Goal: Transaction & Acquisition: Purchase product/service

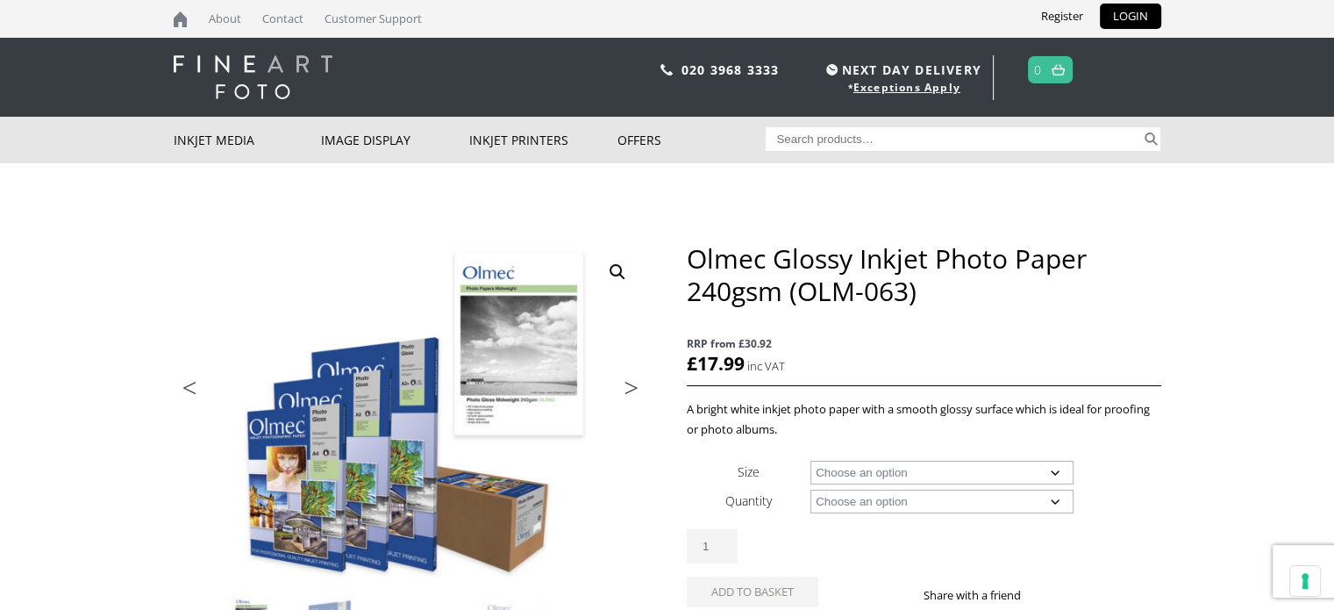
click at [944, 471] on select "Choose an option A4 Sheet A3 Sheet A3+ Sheet A2 Sheet 17" Wide Roll 24" Wide Ro…" at bounding box center [941, 473] width 263 height 24
click at [810, 461] on select "Choose an option A4 Sheet A3 Sheet A3+ Sheet A2 Sheet 17" Wide Roll 24" Wide Ro…" at bounding box center [941, 473] width 263 height 24
select select "a2-sheet"
click at [814, 431] on p "A bright white inkjet photo paper with a smooth glossy surface which is ideal f…" at bounding box center [924, 419] width 474 height 40
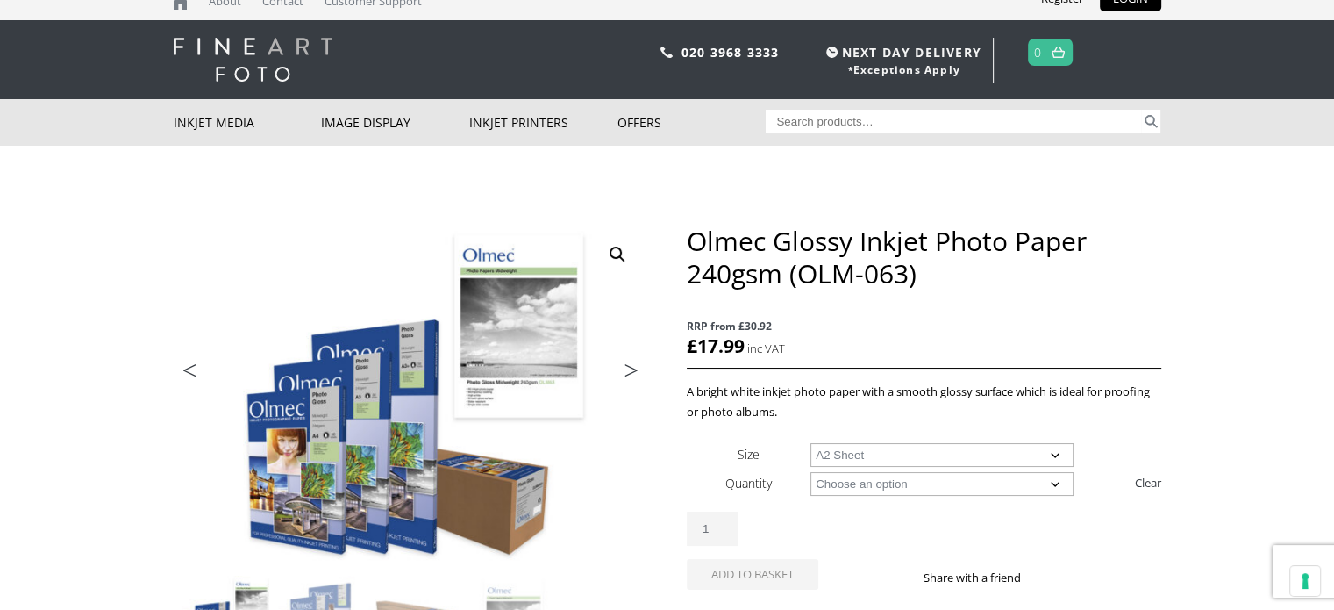
scroll to position [18, 0]
click at [847, 482] on select "Choose an option 50 Sheets" at bounding box center [941, 484] width 263 height 24
select select "50-sheets"
click at [810, 472] on select "Choose an option 50 Sheets" at bounding box center [941, 484] width 263 height 24
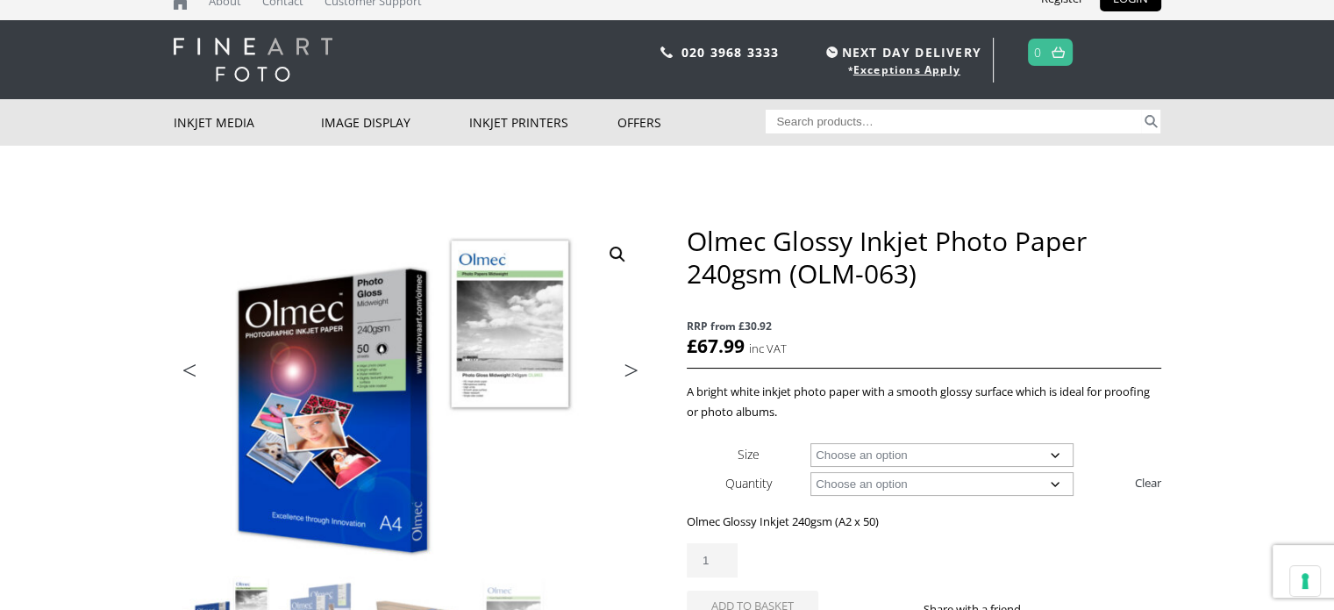
click at [873, 452] on select "Choose an option A4 Sheet A3 Sheet A3+ Sheet A2 Sheet" at bounding box center [941, 455] width 263 height 24
click at [810, 443] on select "Choose an option A4 Sheet A3 Sheet A3+ Sheet A2 Sheet" at bounding box center [941, 455] width 263 height 24
select select "a4-sheet"
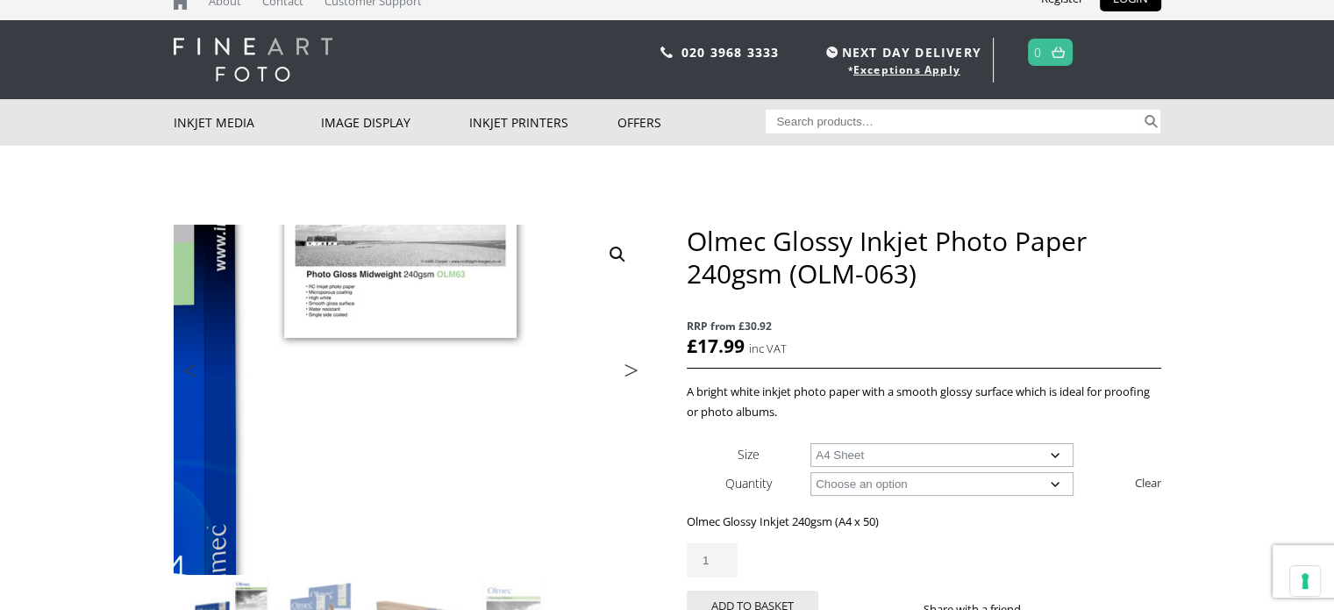
click at [621, 477] on img at bounding box center [203, 322] width 939 height 693
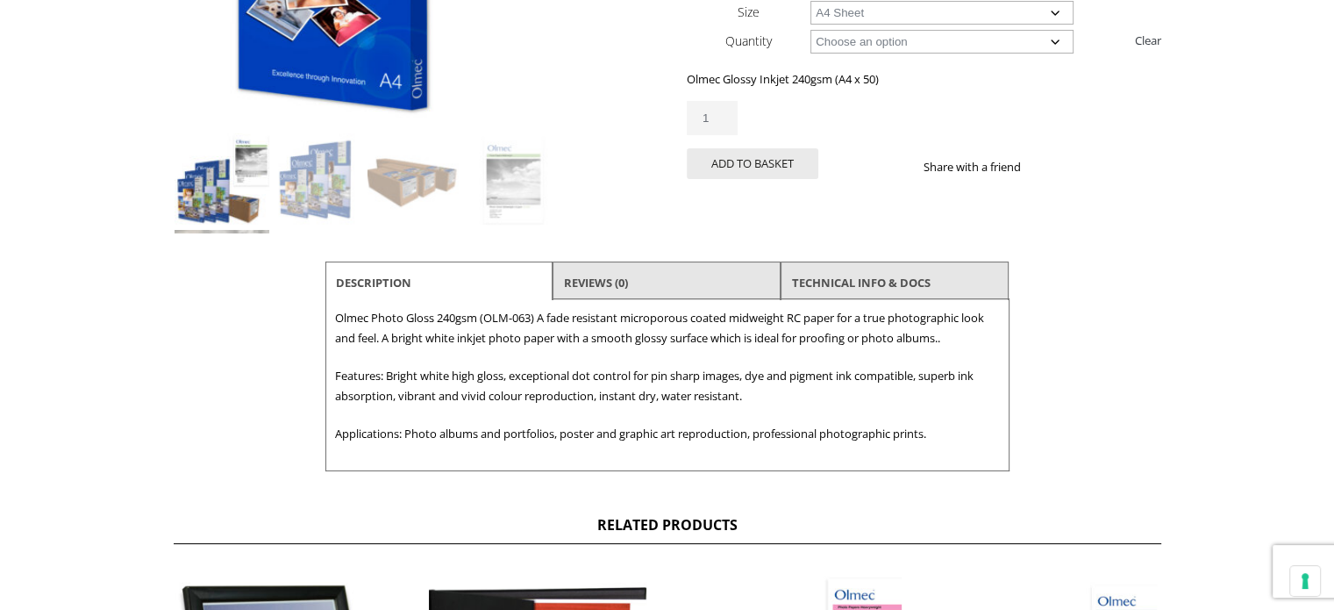
scroll to position [0, 0]
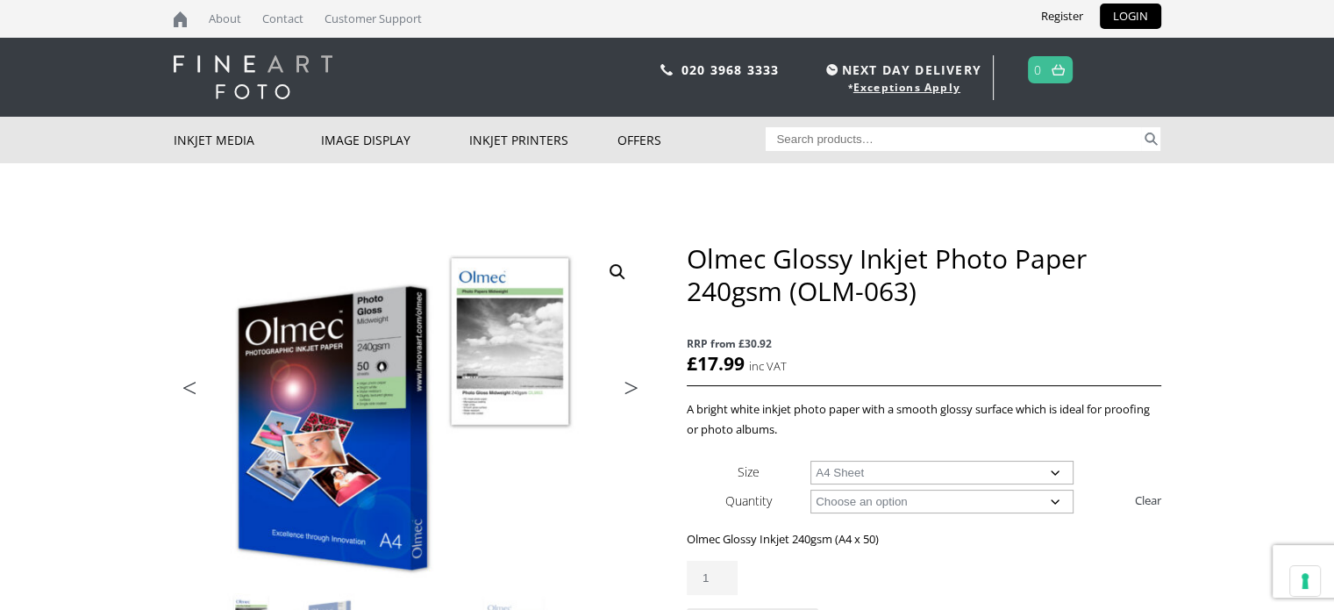
click at [951, 146] on input "Search for:" at bounding box center [953, 139] width 375 height 24
type input "olm-64"
click at [1141, 127] on button "Search" at bounding box center [1151, 139] width 20 height 24
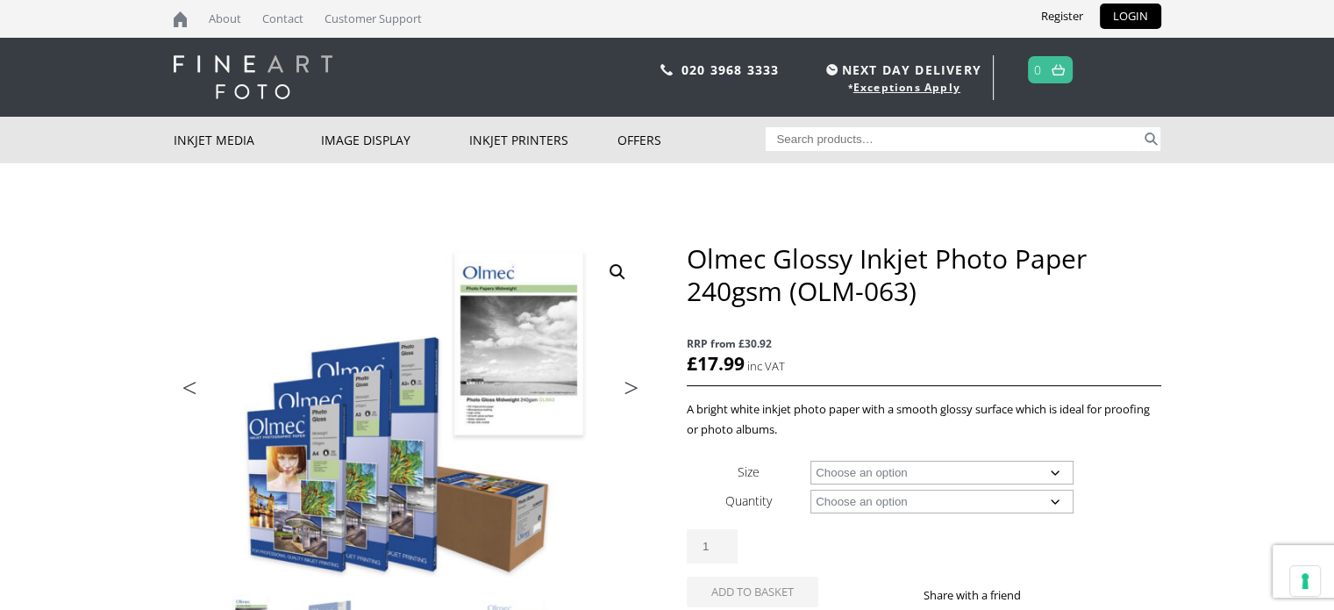
click at [843, 476] on select "Choose an option A4 Sheet A3 Sheet A3+ Sheet A2 Sheet 17" Wide Roll 24" Wide Ro…" at bounding box center [941, 473] width 263 height 24
click at [810, 461] on select "Choose an option A4 Sheet A3 Sheet A3+ Sheet A2 Sheet 17" Wide Roll 24" Wide Ro…" at bounding box center [941, 473] width 263 height 24
select select "a3-sheet"
click at [830, 506] on select "Choose an option 50 Sheets" at bounding box center [941, 501] width 263 height 24
select select "50-sheets"
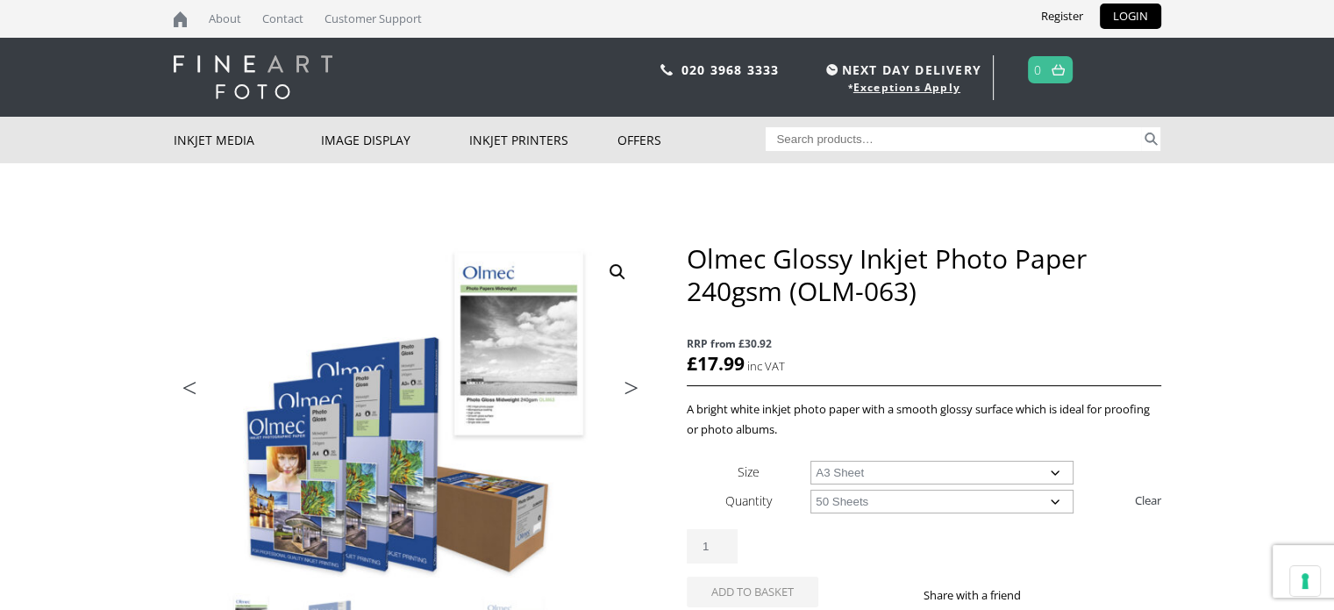
click at [810, 489] on select "Choose an option 50 Sheets" at bounding box center [941, 501] width 263 height 24
select select "a3-sheet"
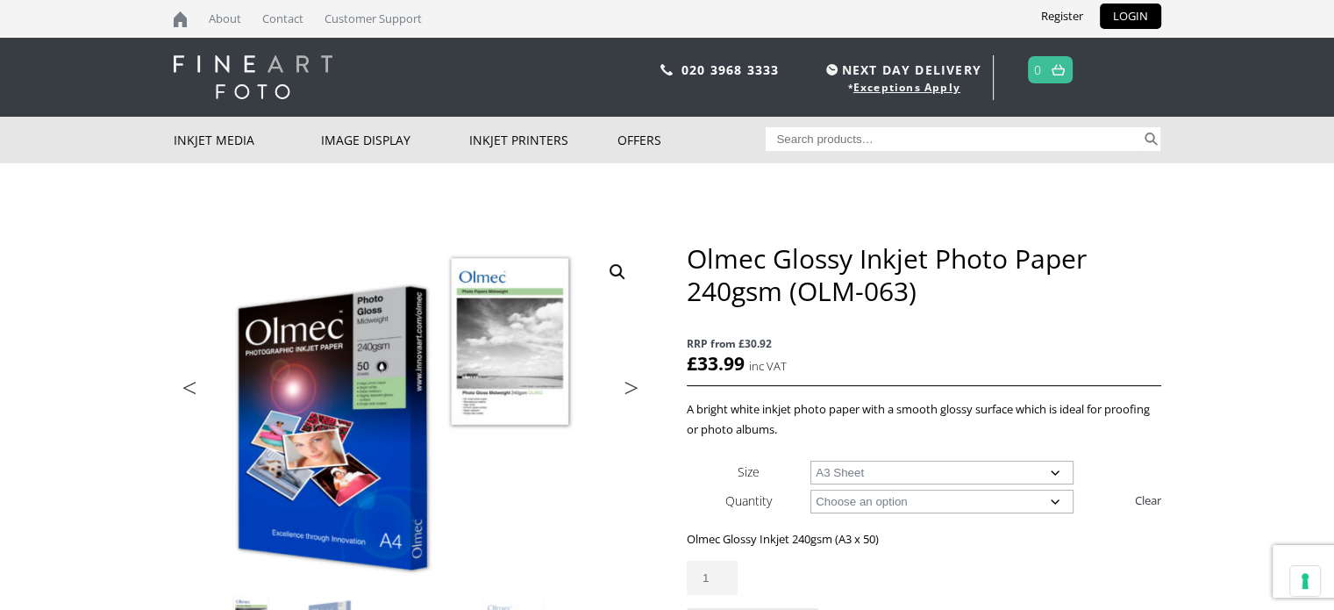
click at [850, 473] on select "Choose an option A4 Sheet A3 Sheet A3+ Sheet A2 Sheet" at bounding box center [941, 473] width 263 height 24
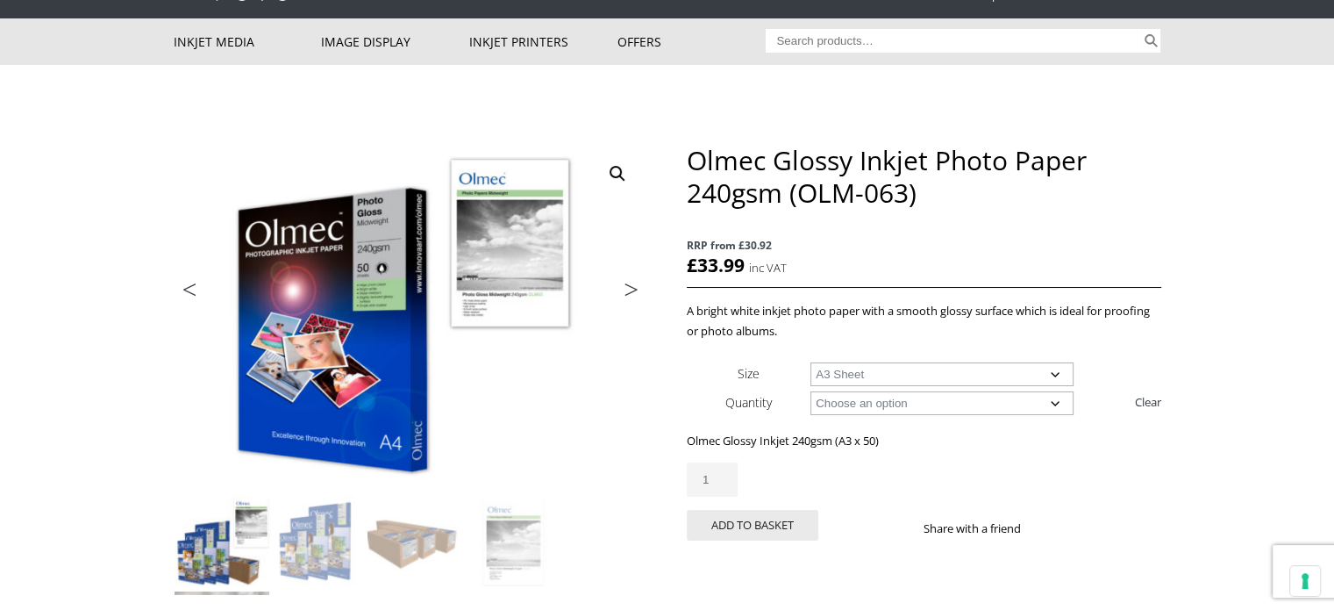
scroll to position [101, 0]
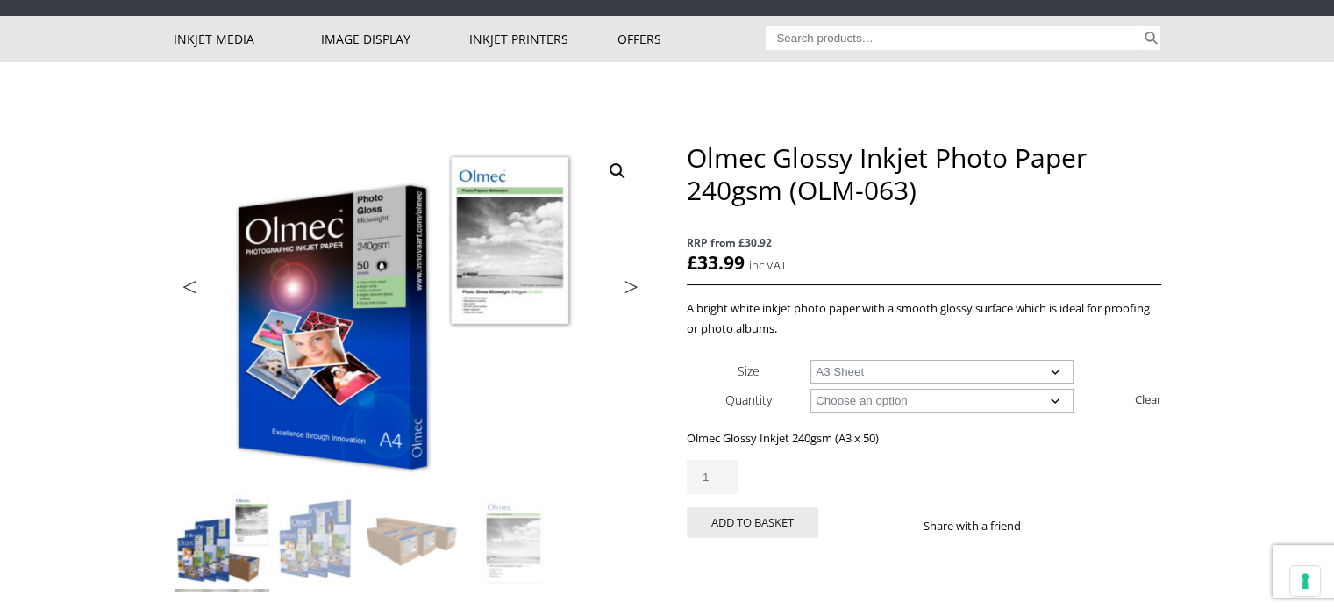
click at [836, 373] on select "Choose an option A4 Sheet A3 Sheet A3+ Sheet A2 Sheet" at bounding box center [941, 372] width 263 height 24
click at [663, 424] on div "🔍 Previous Next Olmec Glossy Inkjet Photo Paper 240gsm (OLM-063) RRP from £30.9…" at bounding box center [668, 485] width 988 height 689
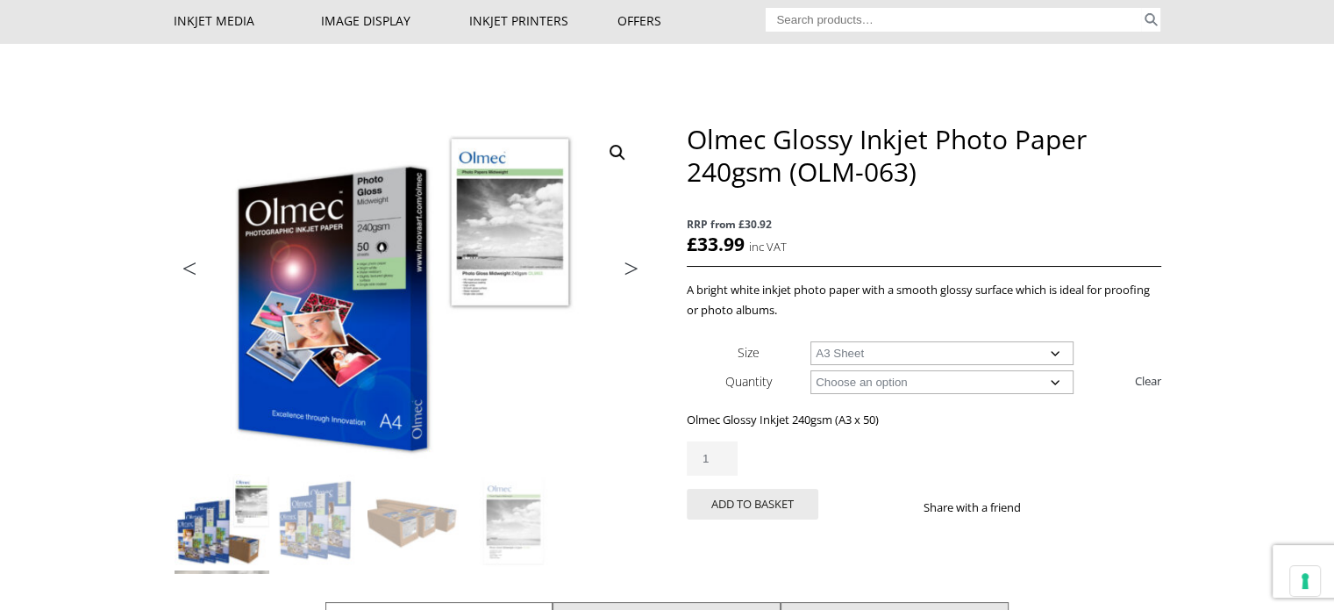
scroll to position [119, 0]
click at [796, 501] on button "Add to basket" at bounding box center [753, 504] width 132 height 31
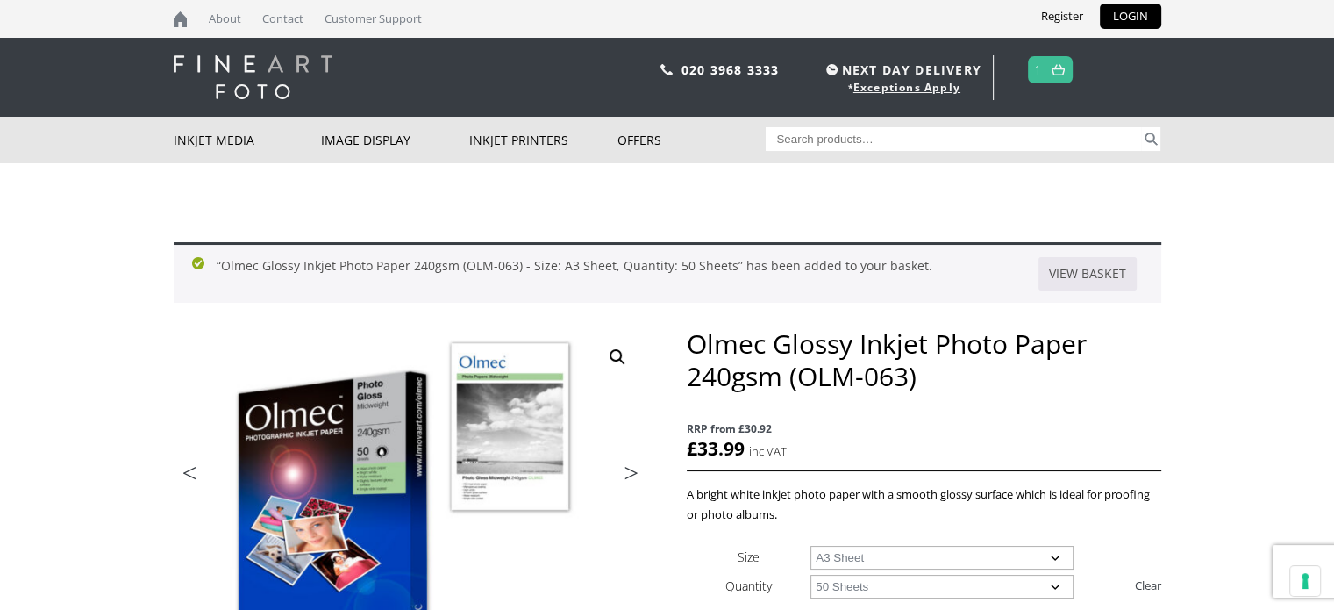
click at [849, 555] on select "Choose an option A4 Sheet A3 Sheet A3+ Sheet A2 Sheet" at bounding box center [941, 558] width 263 height 24
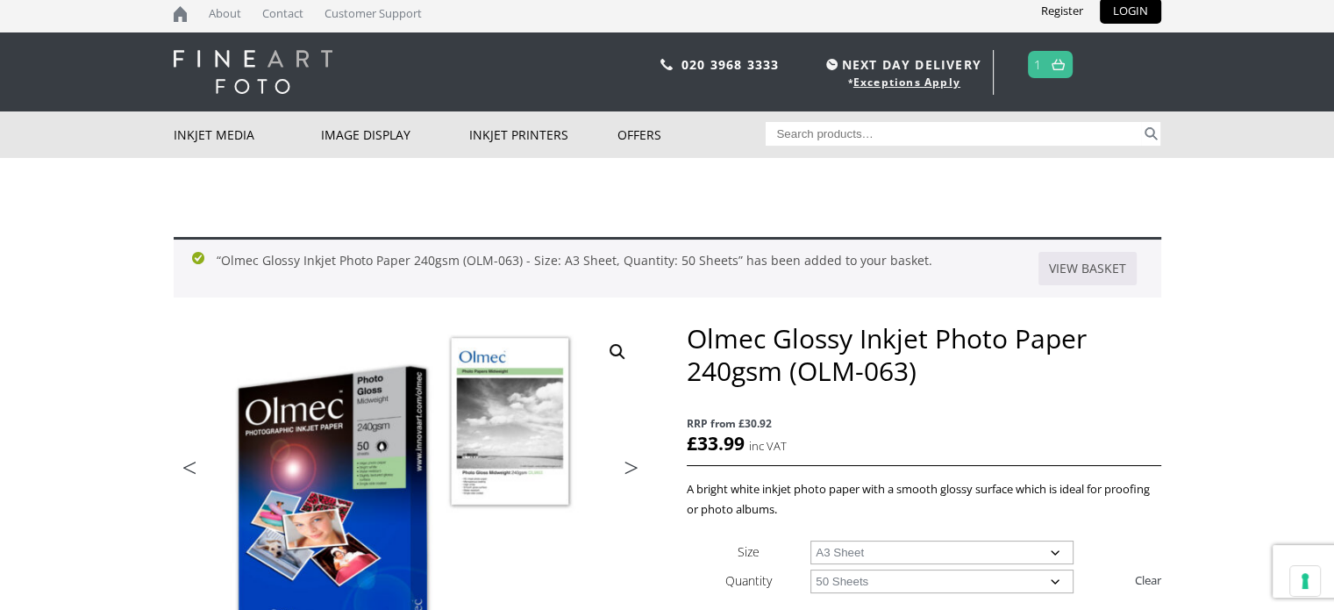
scroll to position [6, 0]
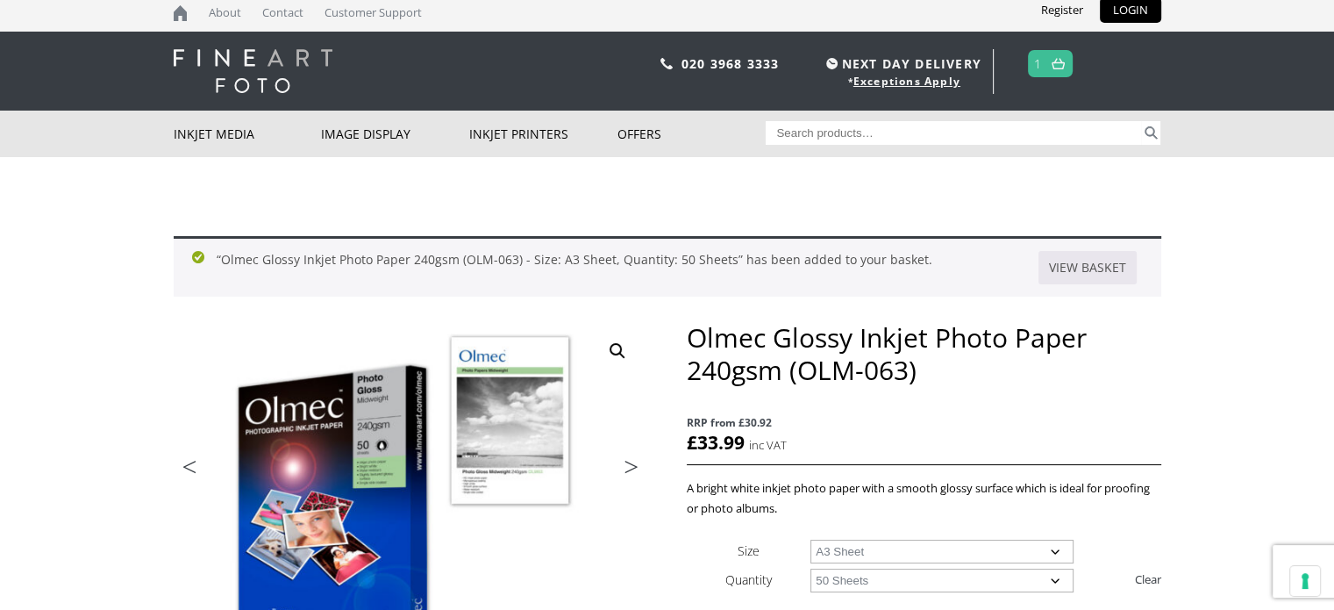
click at [824, 546] on select "Choose an option A4 Sheet A3 Sheet A3+ Sheet A2 Sheet" at bounding box center [941, 551] width 263 height 24
click at [810, 539] on select "Choose an option A4 Sheet A3 Sheet A3+ Sheet A2 Sheet" at bounding box center [941, 551] width 263 height 24
select select "a4-sheet"
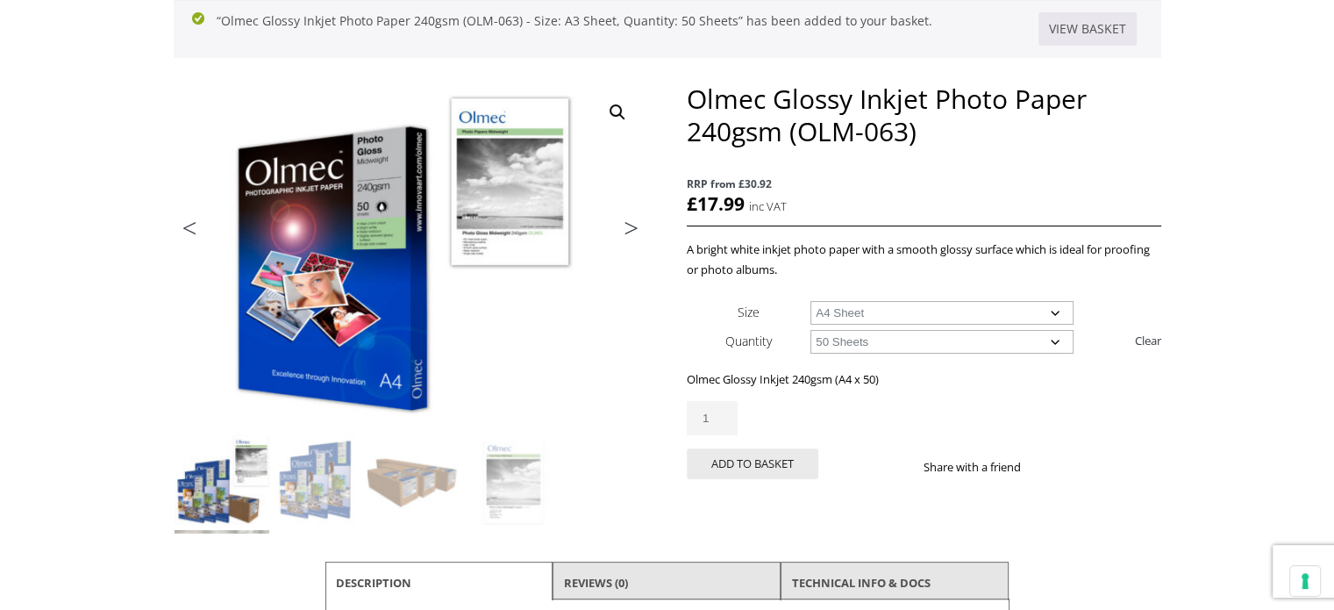
scroll to position [246, 0]
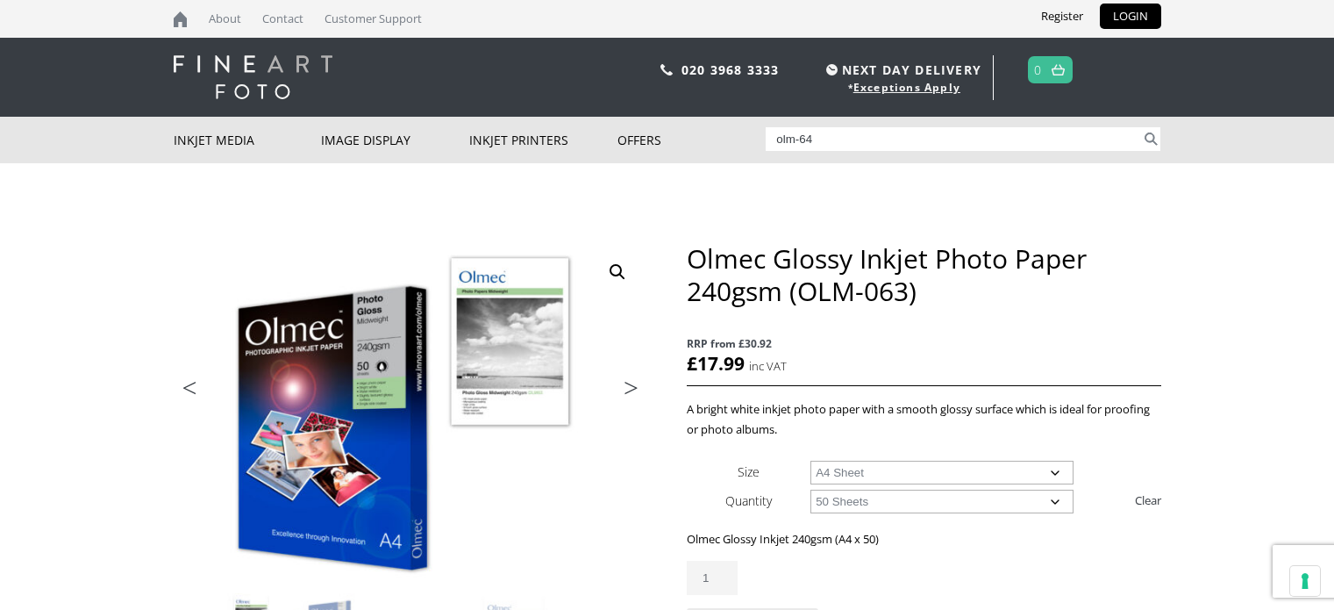
select select "a4-sheet"
select select "50-sheets"
